Goal: Check status

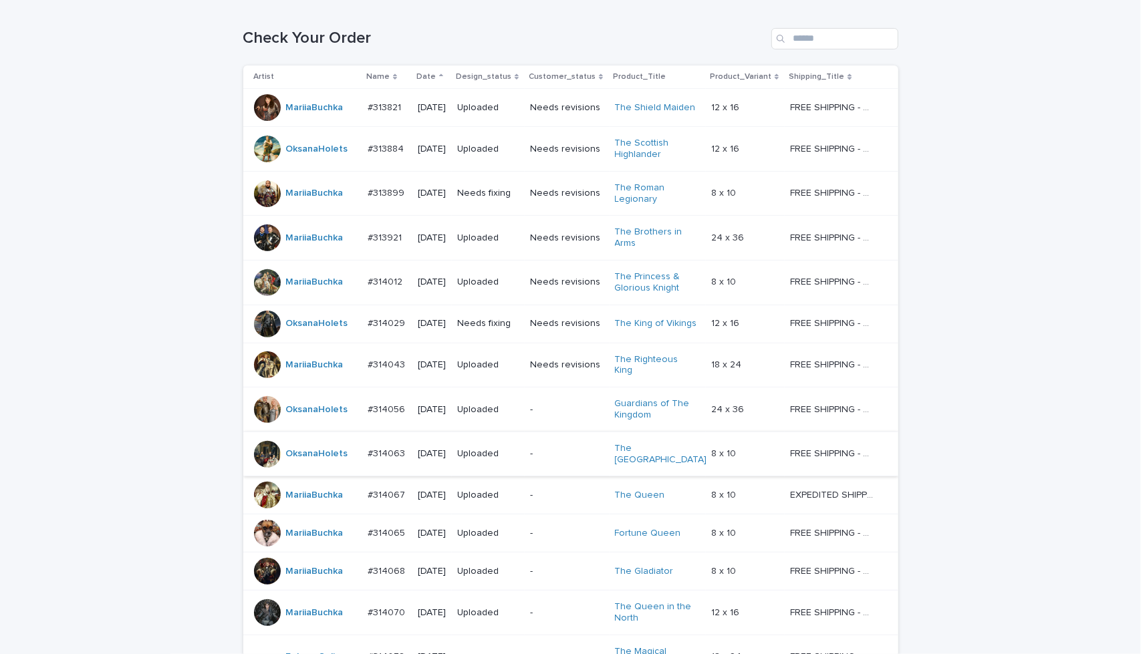
scroll to position [194, 0]
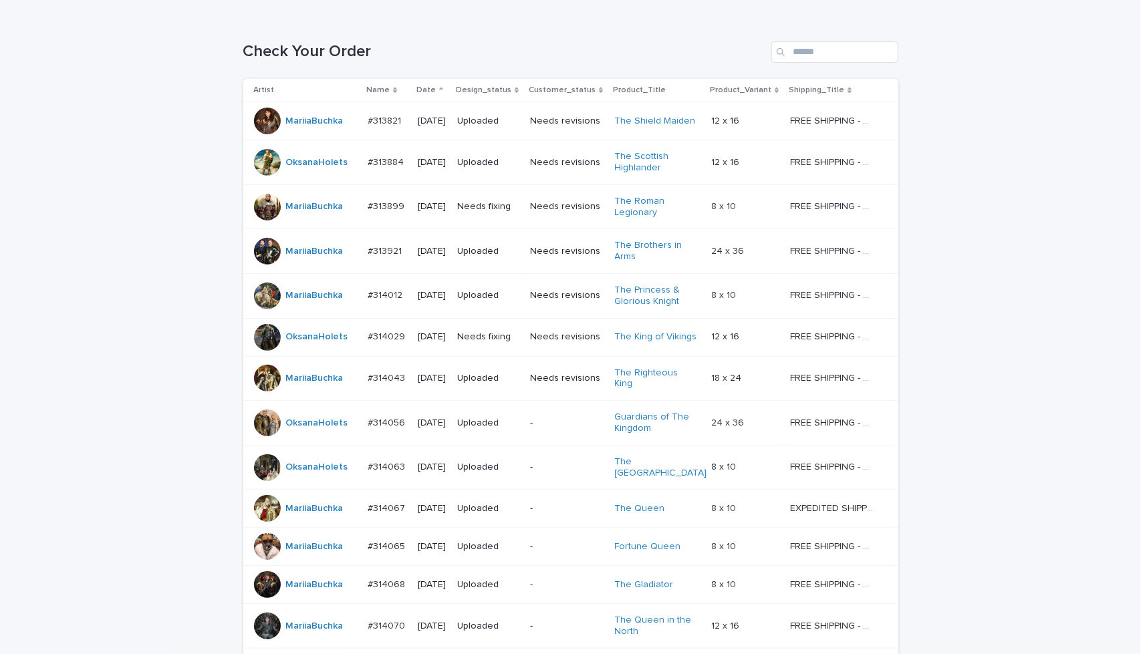
click at [519, 343] on div "Needs fixing" at bounding box center [488, 337] width 62 height 22
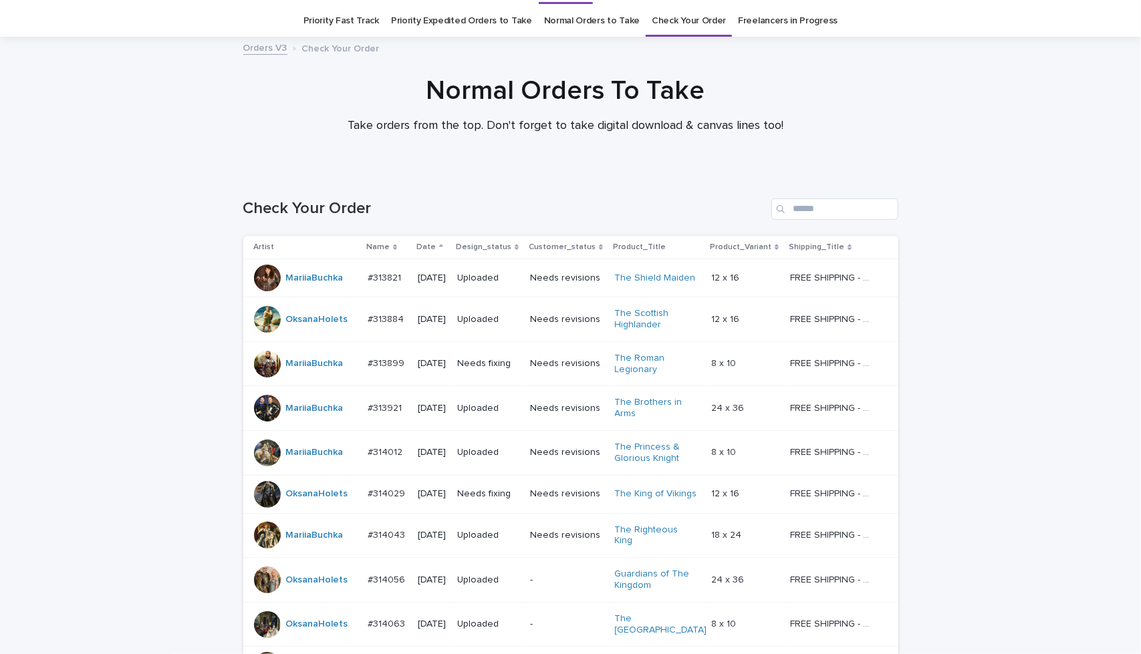
scroll to position [43, 0]
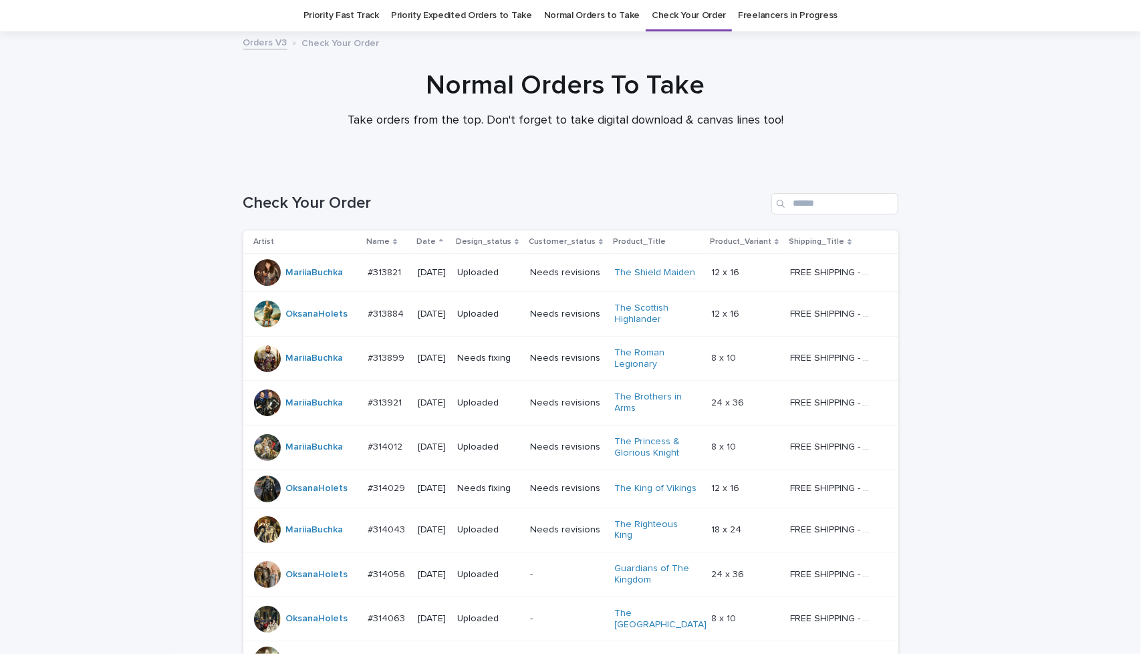
click at [531, 323] on td "Needs revisions" at bounding box center [567, 314] width 84 height 45
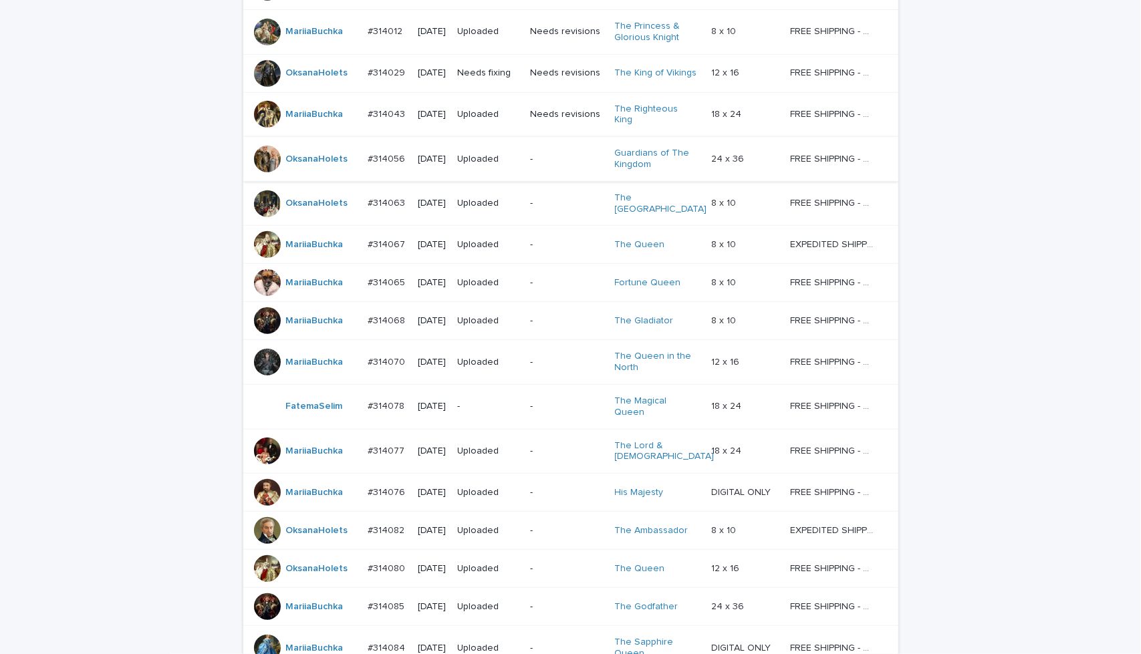
scroll to position [466, 0]
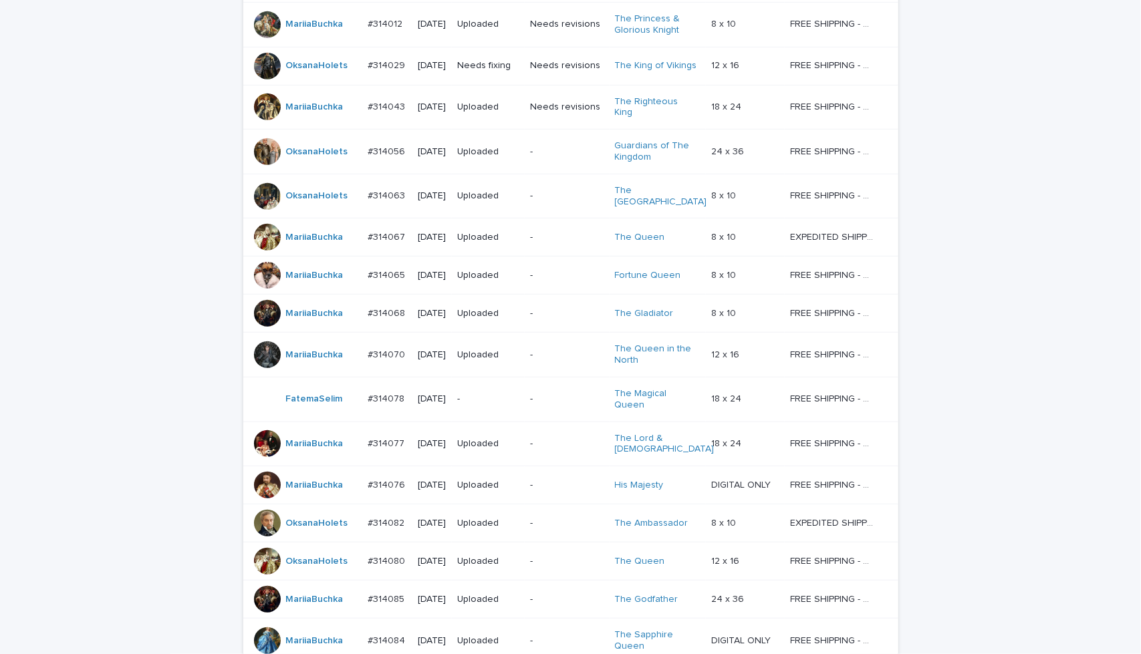
click at [565, 394] on p "-" at bounding box center [567, 399] width 74 height 11
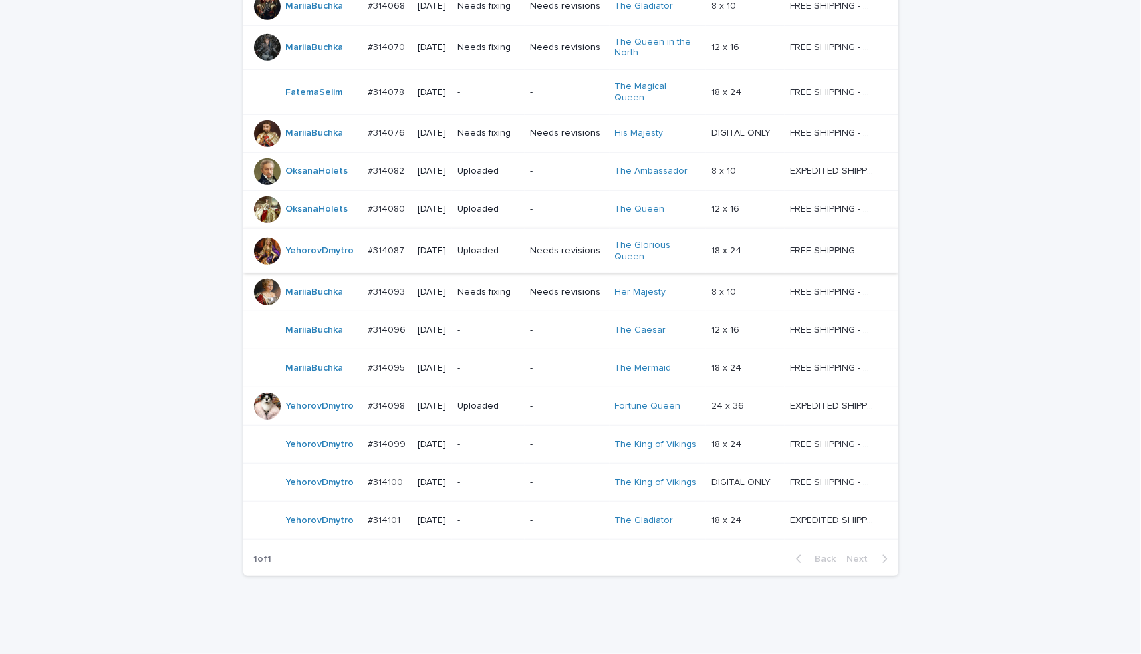
scroll to position [539, 0]
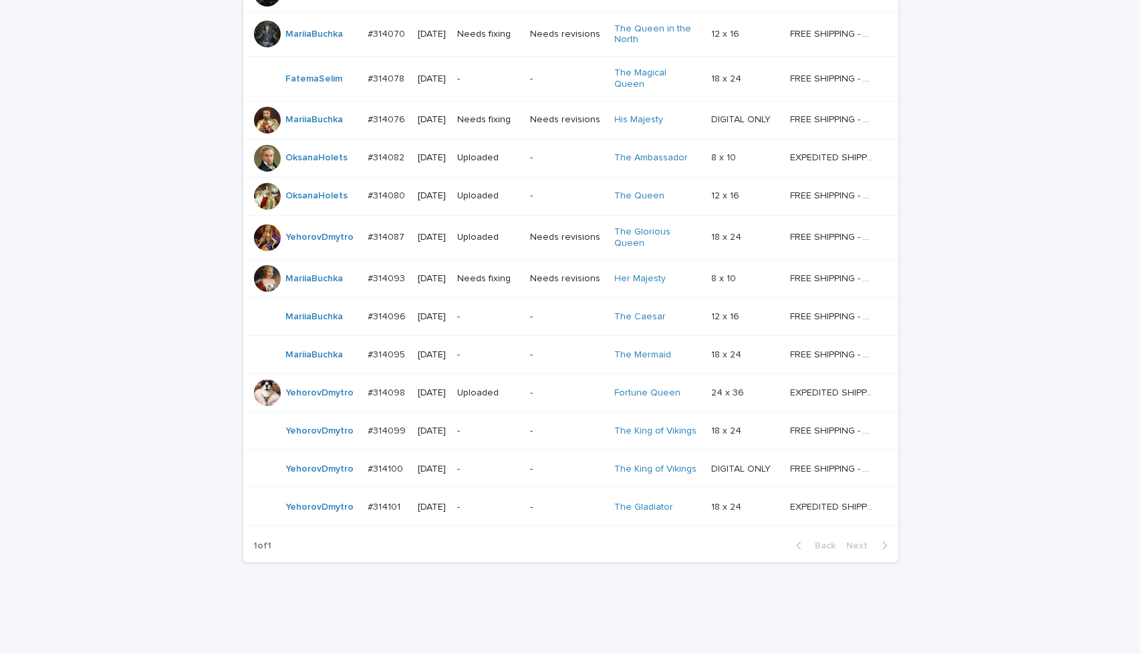
click at [1071, 288] on div "Loading... Saving… Loading... Saving… Check Your Order Artist Name Date Design_…" at bounding box center [570, 156] width 1141 height 970
